Goal: Complete application form: Complete application form

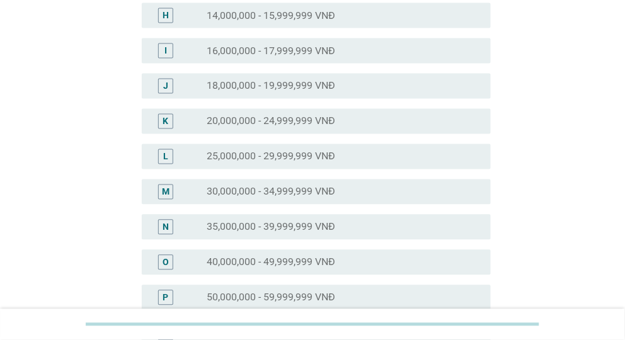
click at [280, 159] on label "25,000,000 - 29,999,999 VNĐ" at bounding box center [271, 157] width 129 height 13
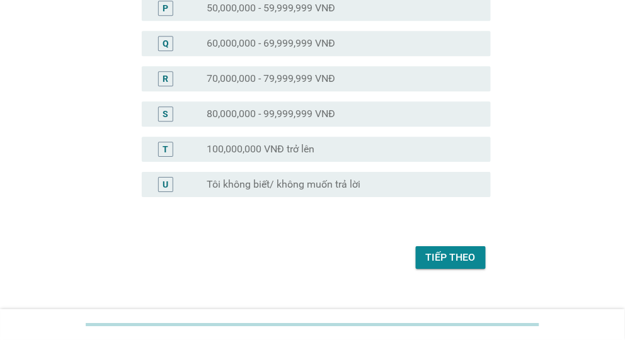
scroll to position [686, 0]
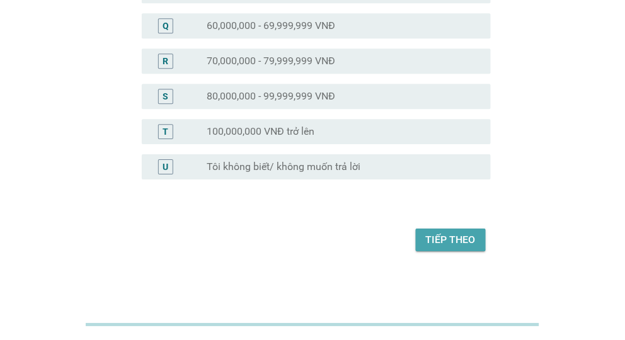
click at [453, 239] on div "Tiếp theo" at bounding box center [451, 240] width 50 height 15
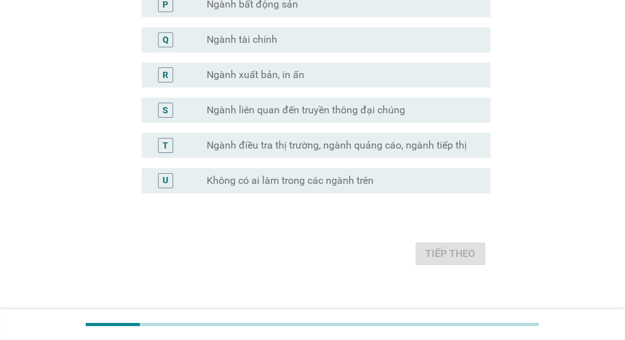
scroll to position [756, 0]
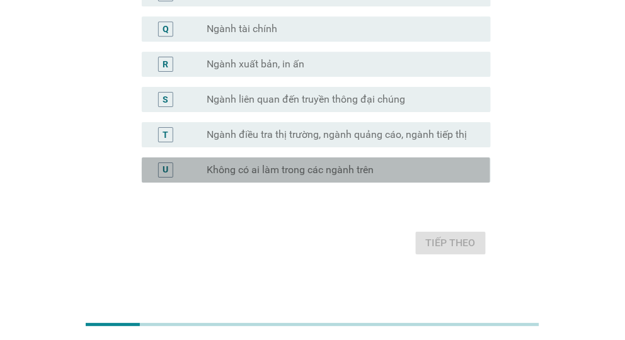
click at [318, 164] on label "Không có ai làm trong các ngành trên" at bounding box center [290, 170] width 167 height 13
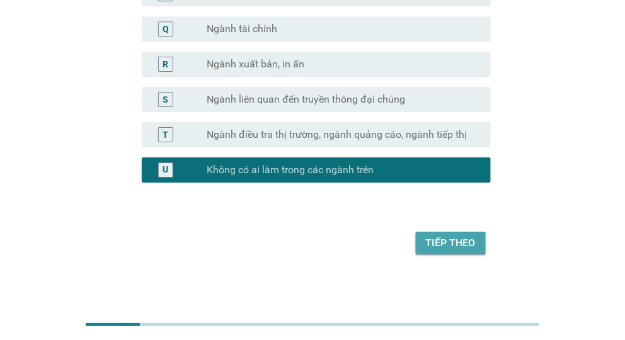
click at [469, 239] on div "Tiếp theo" at bounding box center [451, 243] width 50 height 15
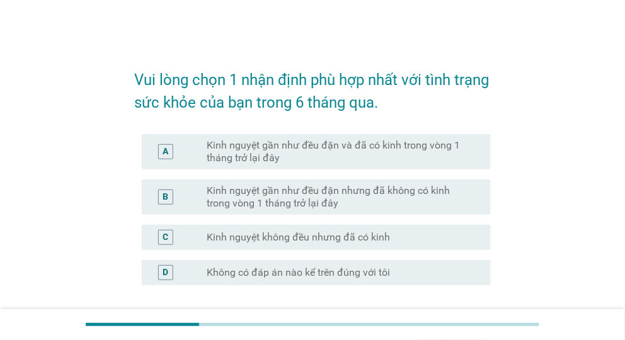
click at [342, 146] on label "Kinh nguyệt gần như đều đặn và đã có kinh trong vòng 1 tháng trở lại đây" at bounding box center [338, 151] width 263 height 25
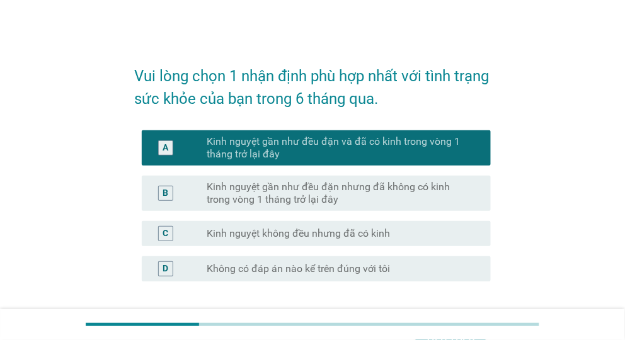
scroll to position [107, 0]
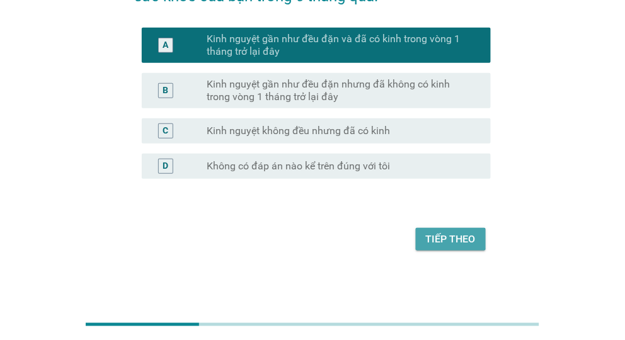
click at [464, 236] on div "Tiếp theo" at bounding box center [451, 239] width 50 height 15
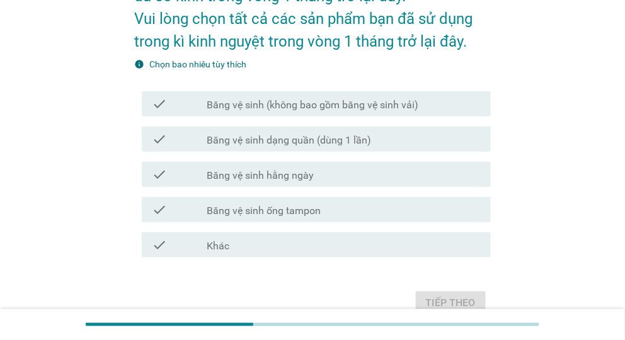
scroll to position [0, 0]
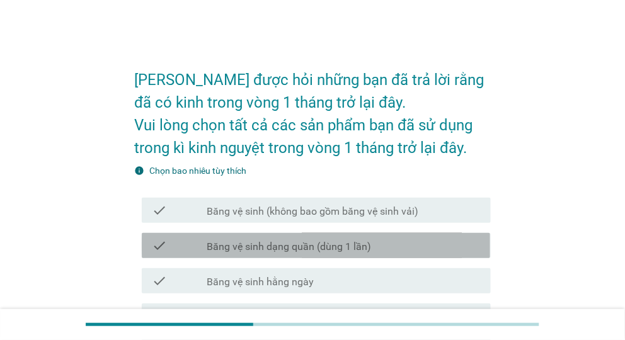
click at [308, 255] on div "check check_box_outline_blank Băng vệ sinh dạng quần (dùng 1 lần)" at bounding box center [316, 245] width 349 height 25
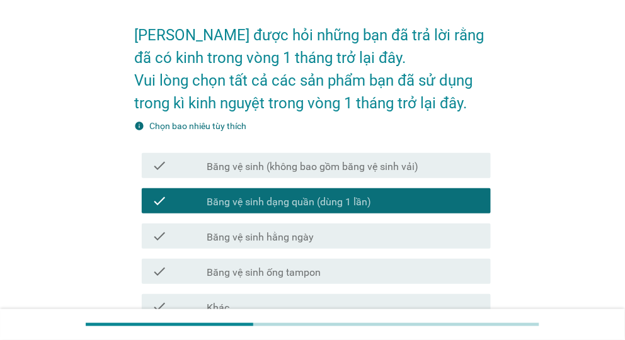
scroll to position [63, 0]
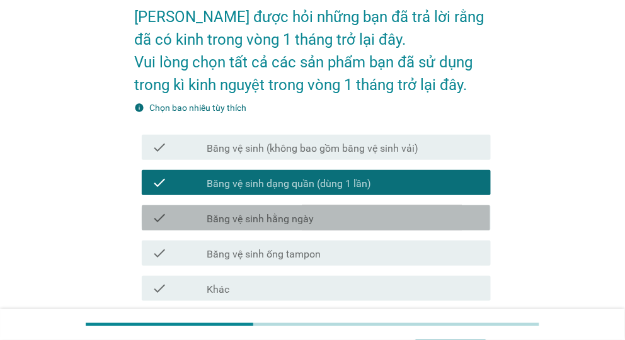
click at [306, 219] on label "Băng vệ sinh hằng ngày" at bounding box center [260, 219] width 107 height 13
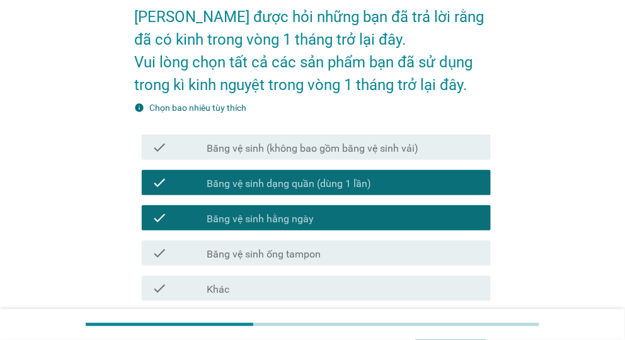
scroll to position [126, 0]
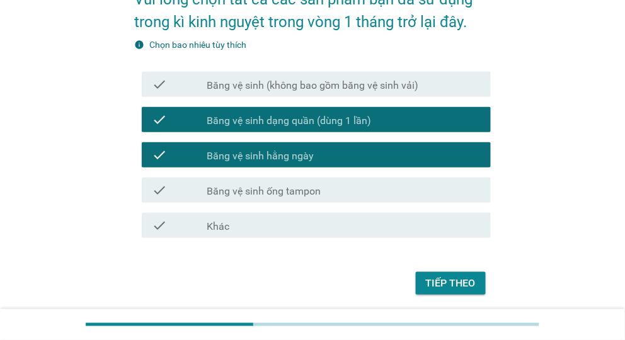
click at [323, 85] on label "Băng vệ sinh (không bao gồm băng vệ sinh vải)" at bounding box center [313, 85] width 212 height 13
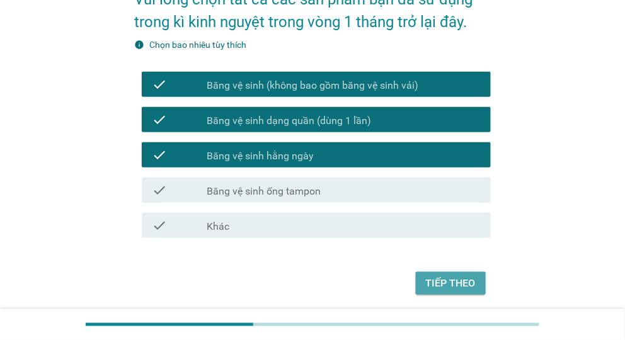
click at [451, 279] on div "Tiếp theo" at bounding box center [451, 283] width 50 height 15
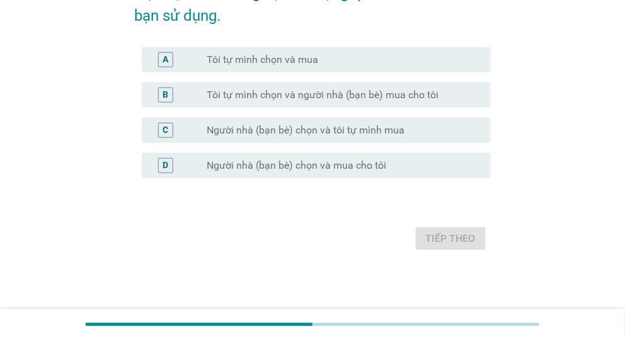
scroll to position [0, 0]
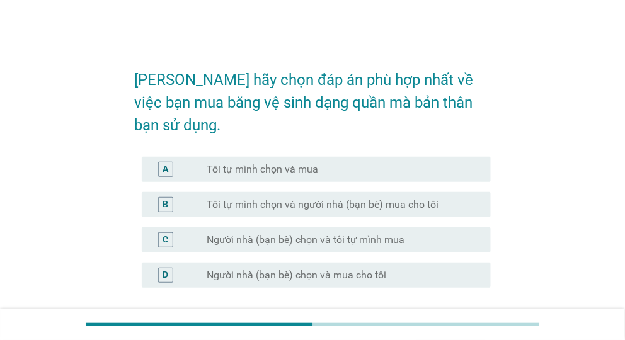
click at [313, 163] on label "Tôi tự mình chọn và mua" at bounding box center [263, 169] width 112 height 13
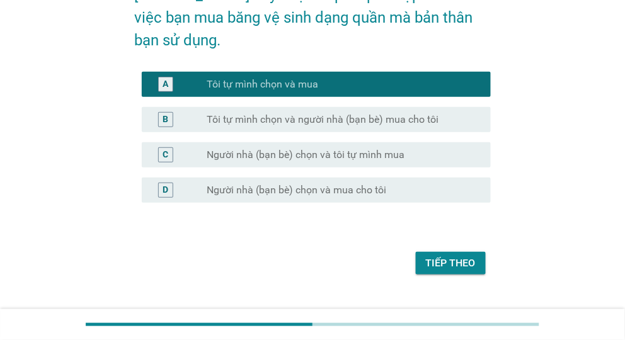
scroll to position [86, 0]
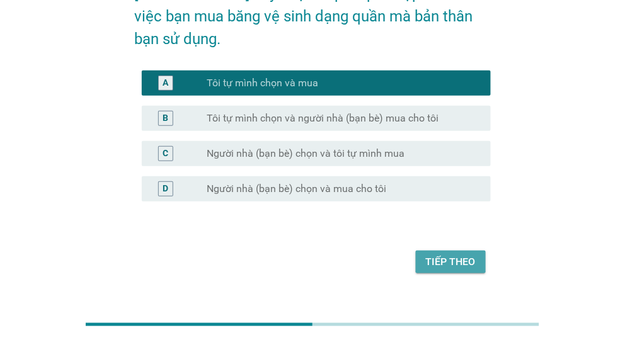
click at [457, 255] on div "Tiếp theo" at bounding box center [451, 262] width 50 height 15
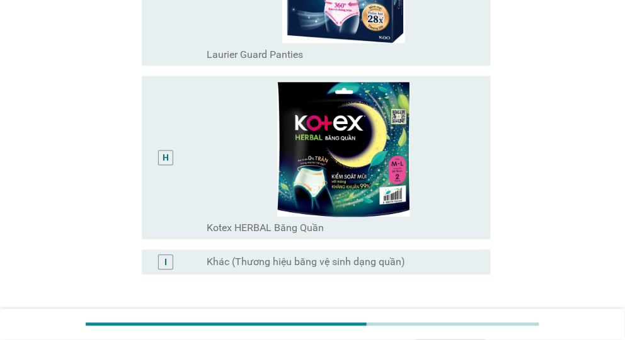
scroll to position [1323, 0]
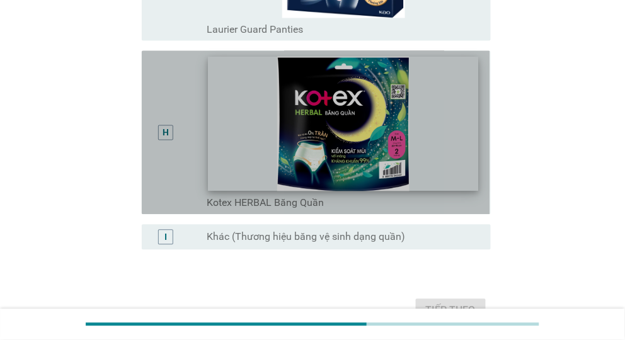
click at [313, 138] on img at bounding box center [343, 124] width 271 height 135
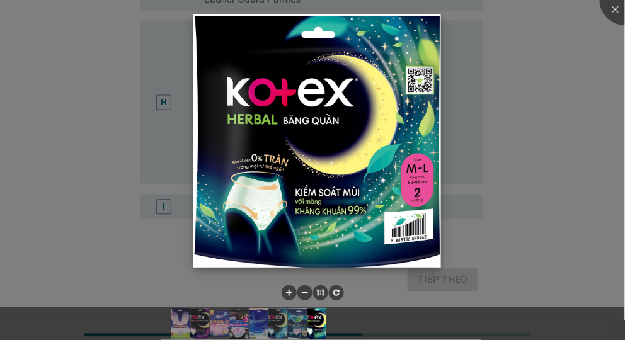
scroll to position [1364, 0]
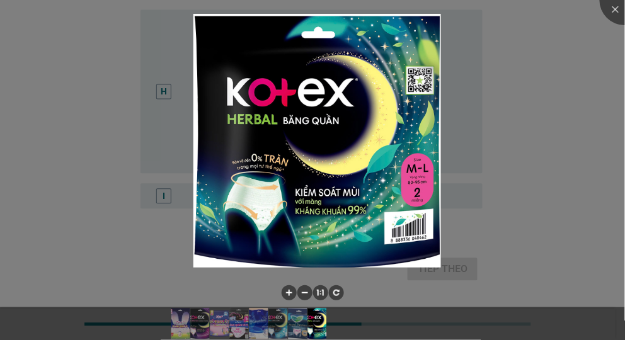
click at [563, 155] on div at bounding box center [312, 170] width 625 height 340
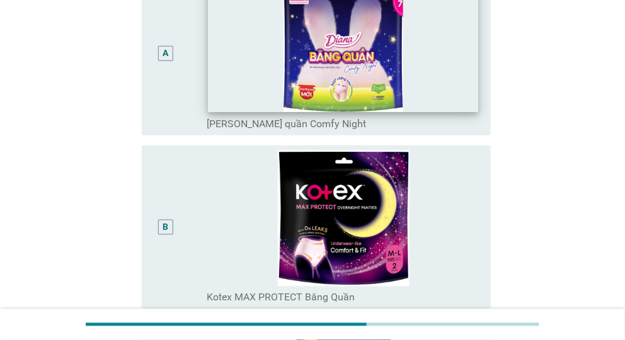
scroll to position [189, 0]
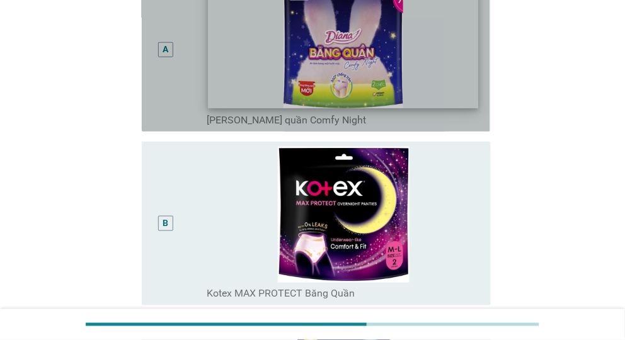
click at [254, 60] on img at bounding box center [343, 41] width 271 height 135
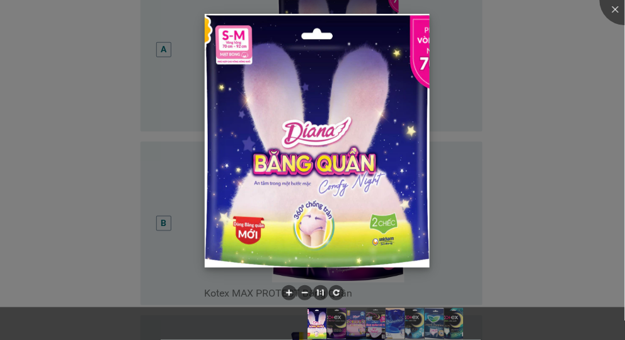
click at [299, 116] on img at bounding box center [318, 140] width 226 height 253
click at [314, 219] on img at bounding box center [318, 140] width 226 height 253
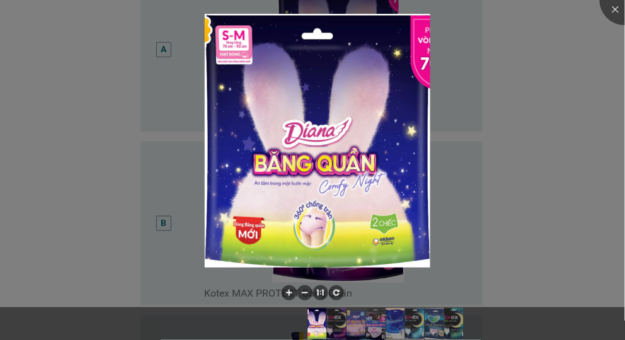
click at [475, 91] on div at bounding box center [312, 170] width 625 height 340
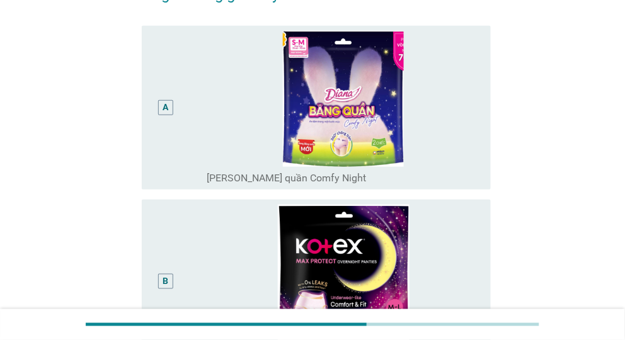
scroll to position [135, 0]
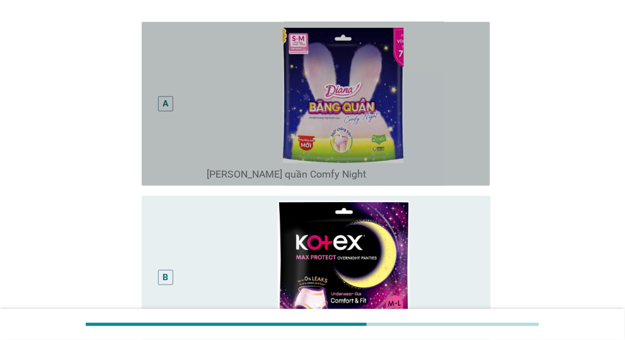
click at [165, 105] on div "A" at bounding box center [166, 103] width 6 height 13
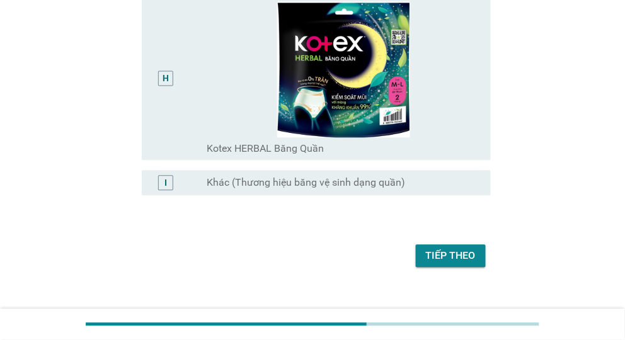
scroll to position [1395, 0]
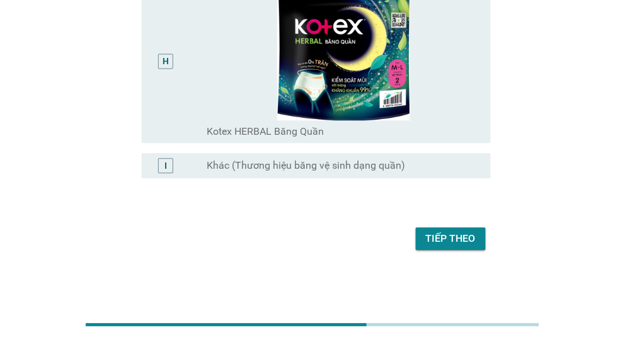
click at [458, 241] on div "Tiếp theo" at bounding box center [451, 238] width 50 height 15
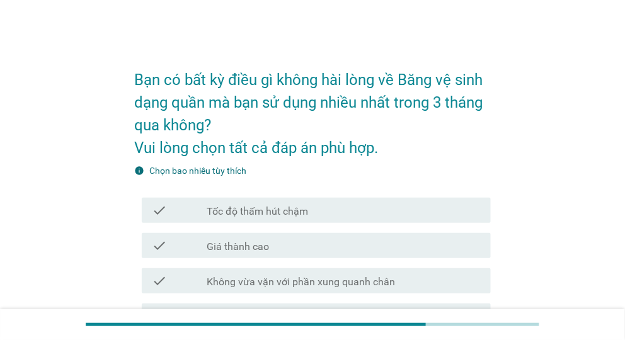
scroll to position [63, 0]
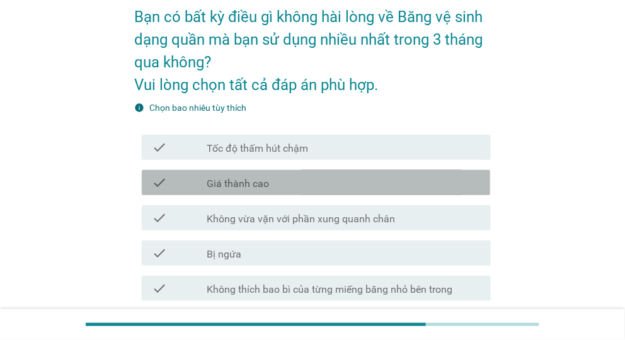
click at [312, 185] on div "check_box_outline_blank Giá thành cao" at bounding box center [344, 182] width 274 height 15
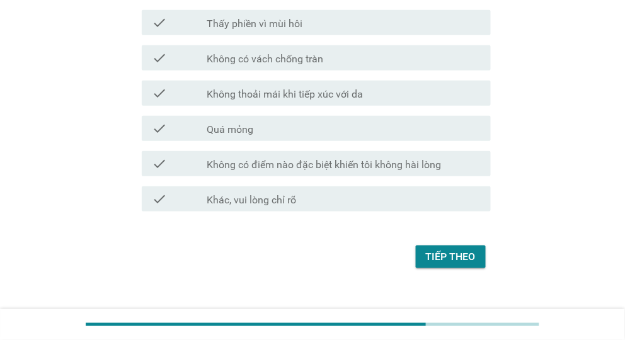
scroll to position [1071, 0]
click at [442, 258] on div "Tiếp theo" at bounding box center [451, 255] width 50 height 15
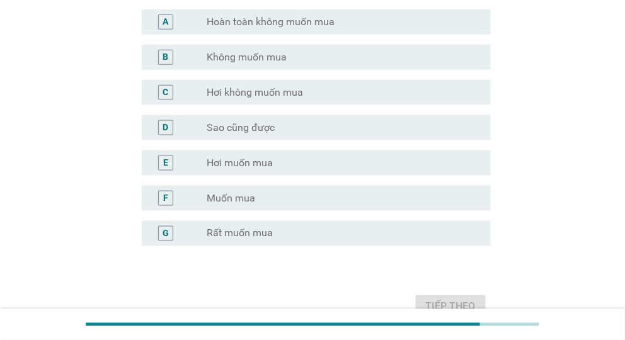
scroll to position [252, 0]
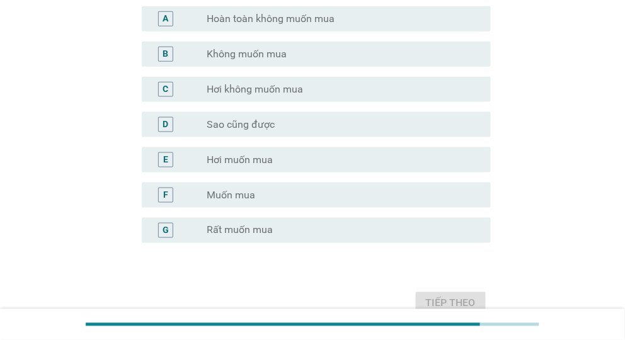
click at [256, 197] on div "radio_button_unchecked Muốn mua" at bounding box center [338, 195] width 263 height 13
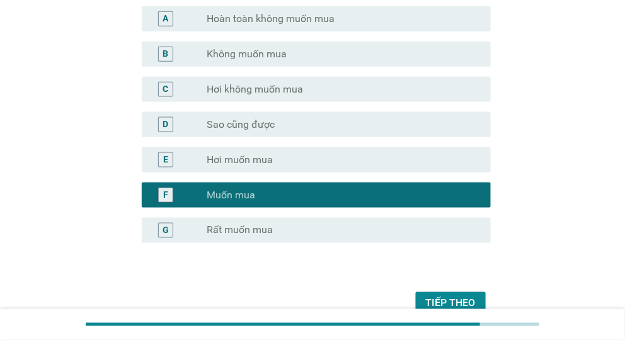
click at [445, 299] on div "Tiếp theo" at bounding box center [451, 303] width 50 height 15
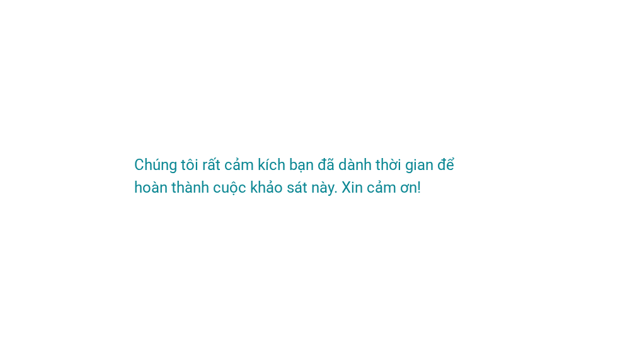
scroll to position [0, 0]
